Goal: Find specific page/section: Find specific page/section

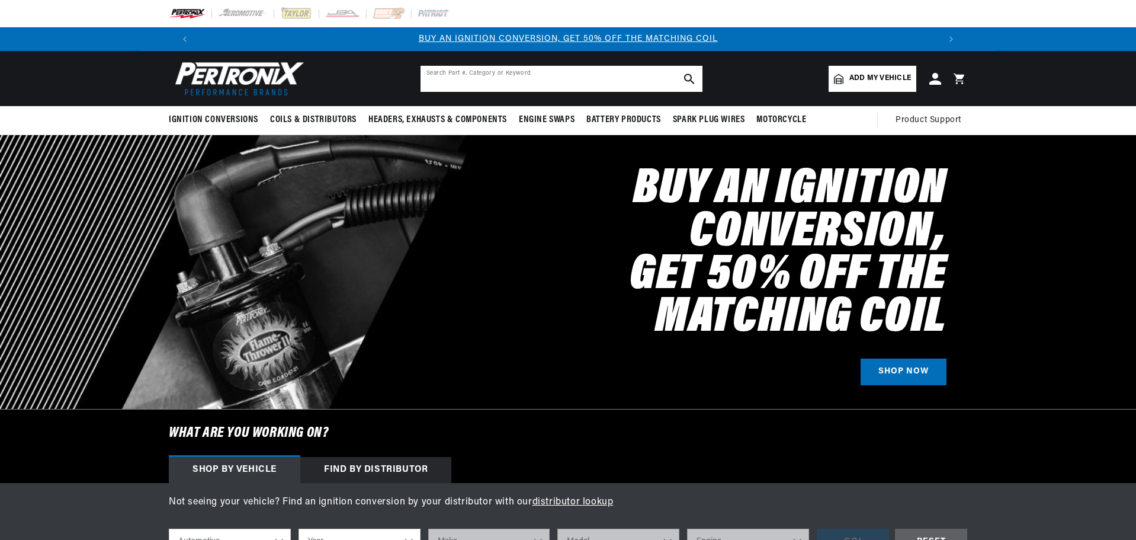
click at [575, 76] on input "text" at bounding box center [562, 79] width 282 height 26
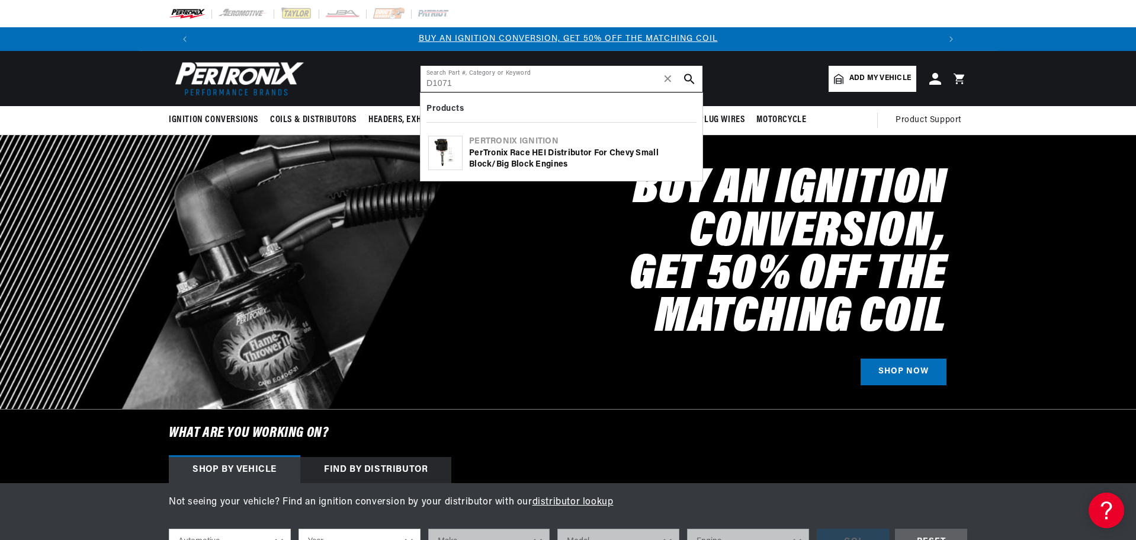
type input "D1071"
